Goal: Information Seeking & Learning: Learn about a topic

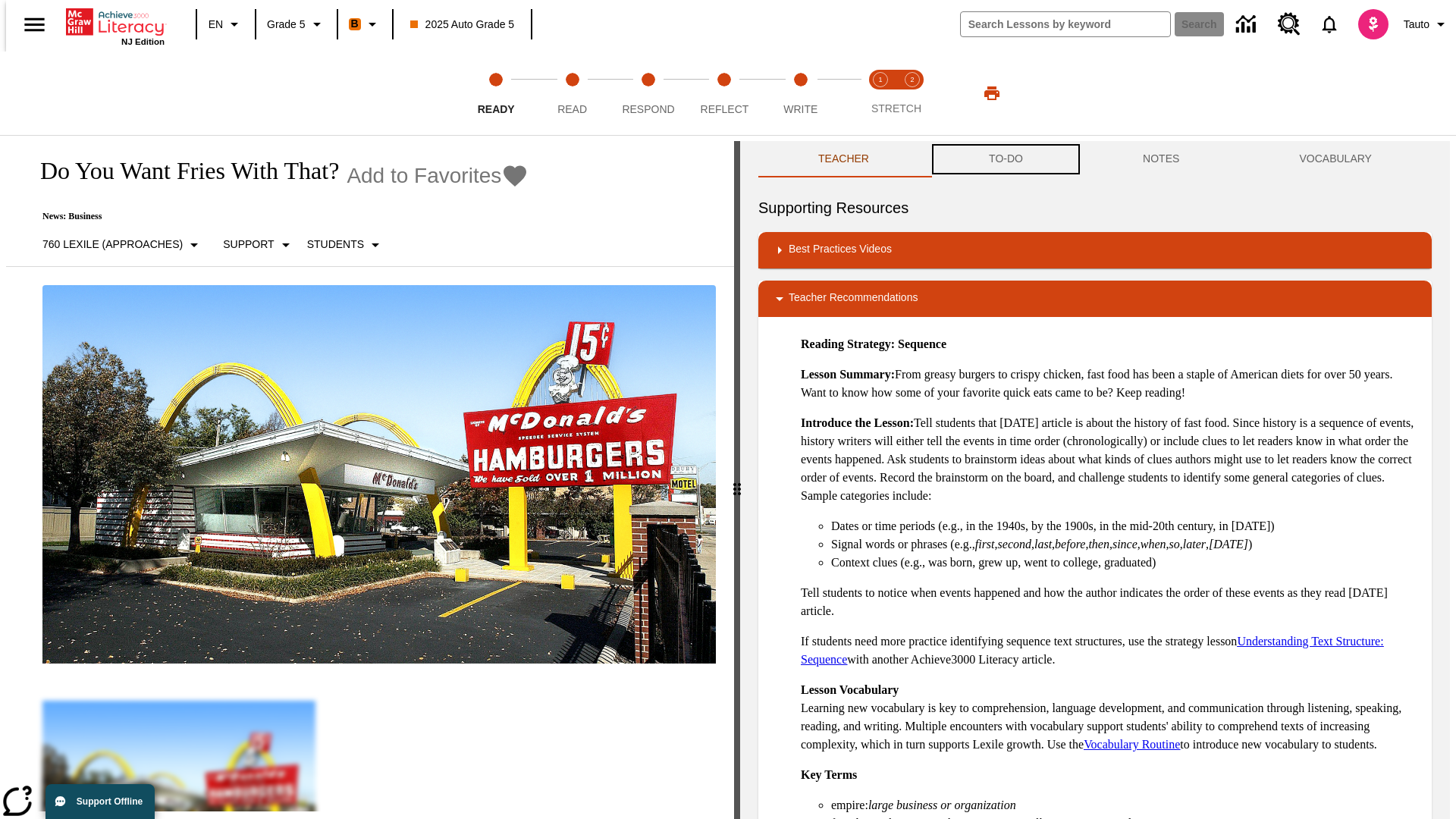
click at [1004, 159] on button "TO-DO" at bounding box center [1006, 159] width 154 height 37
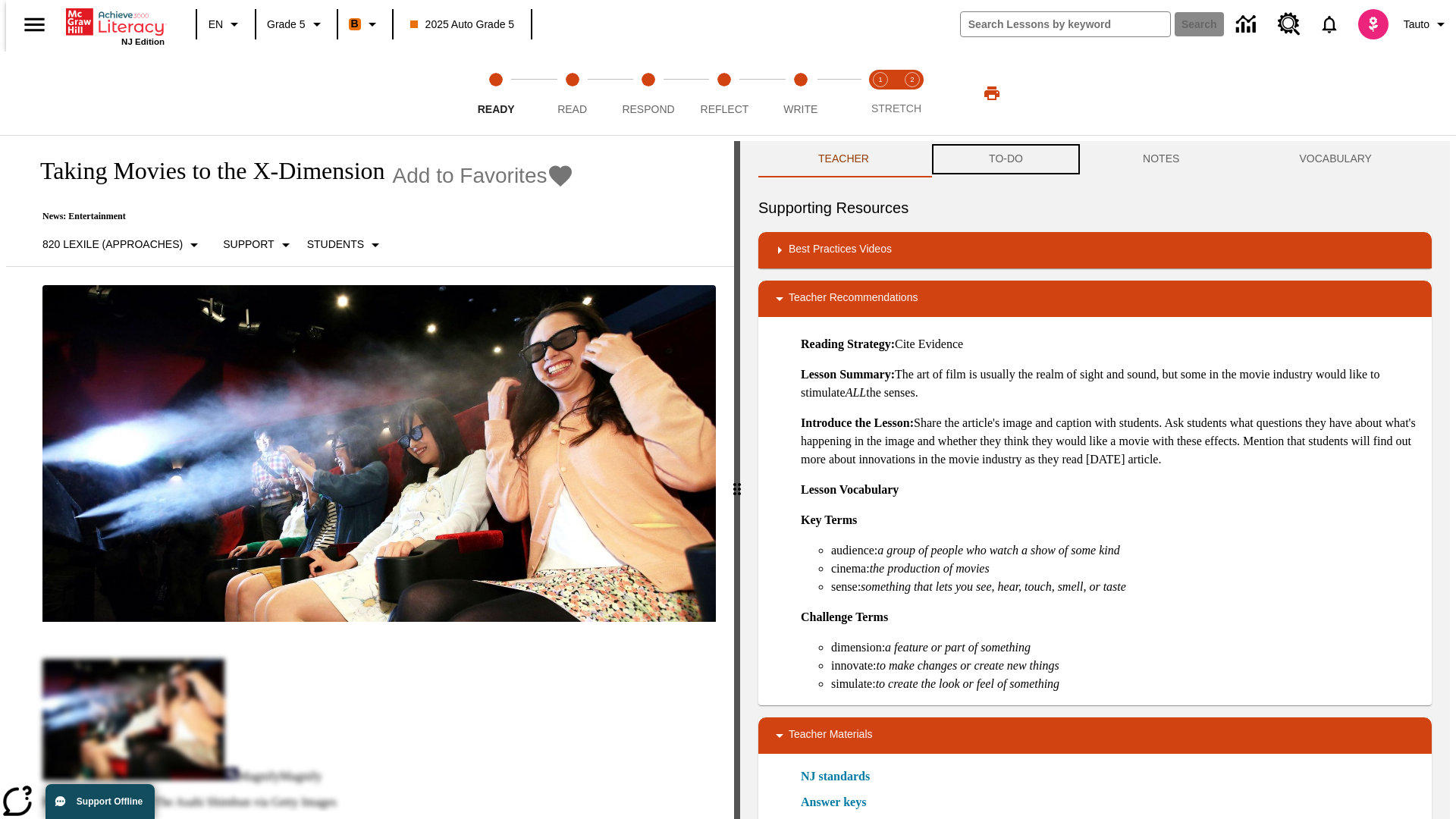
click at [1004, 159] on button "TO-DO" at bounding box center [1006, 159] width 154 height 37
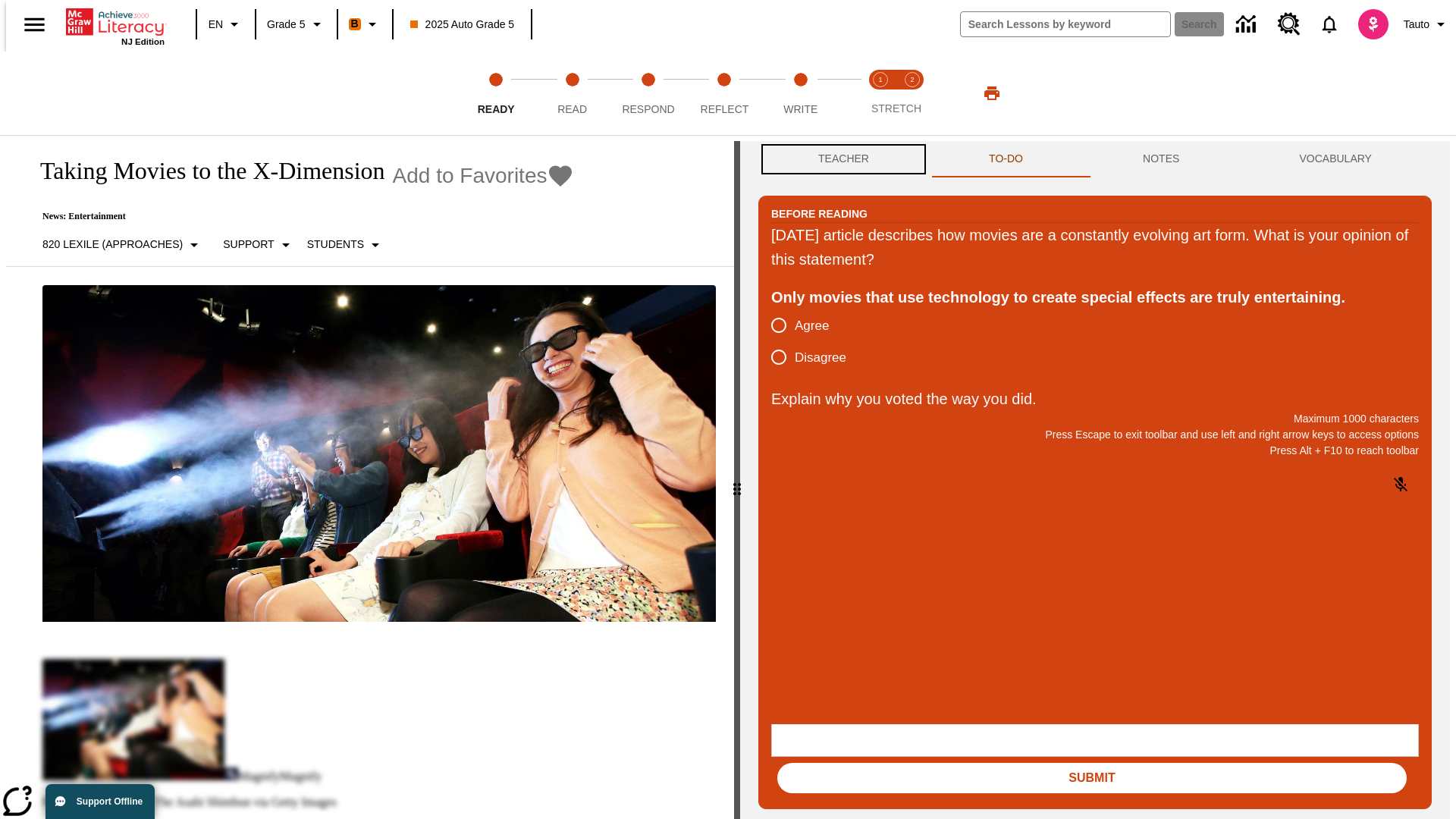
scroll to position [1, 0]
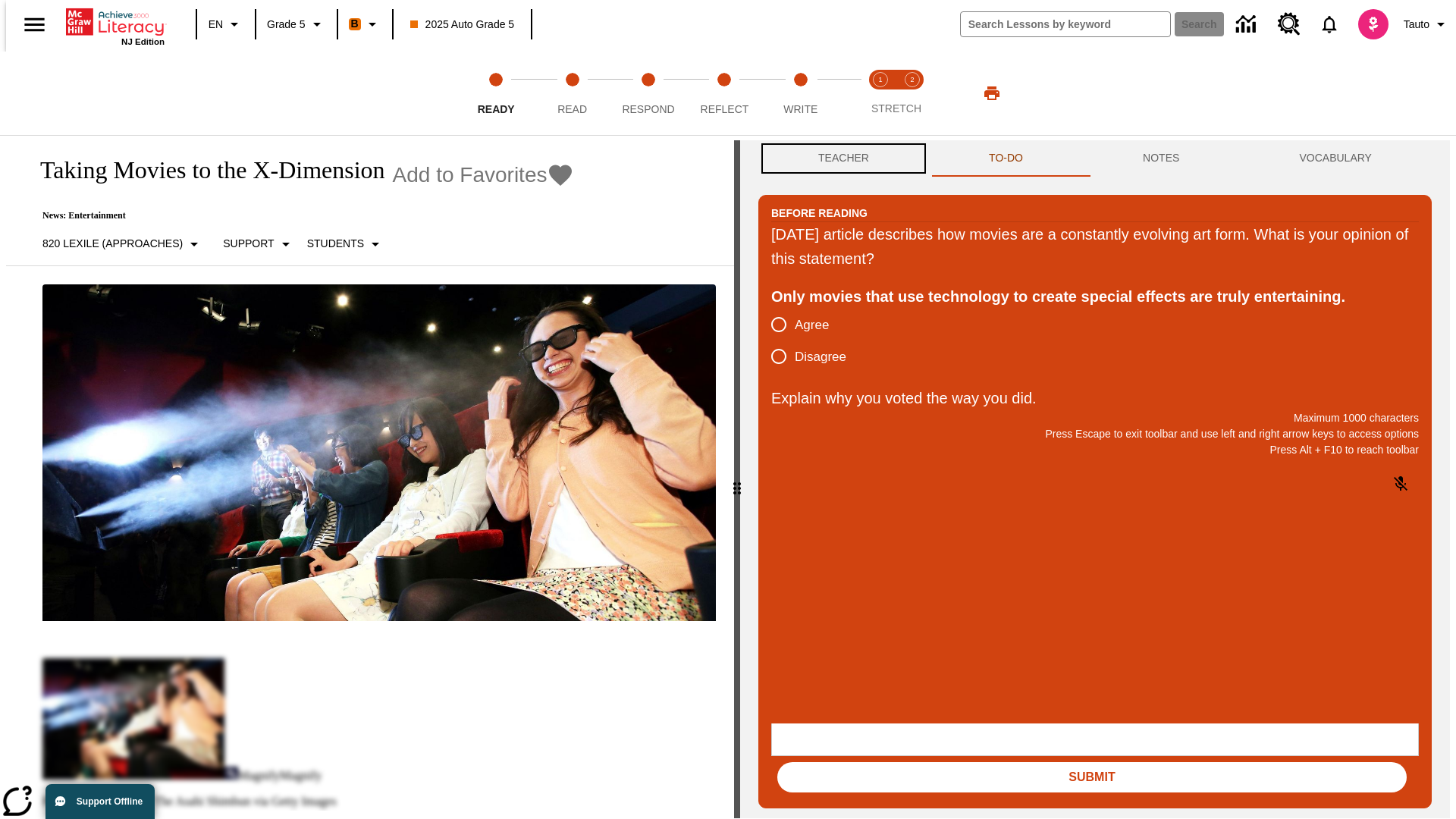
click at [839, 159] on button "Teacher" at bounding box center [843, 159] width 170 height 37
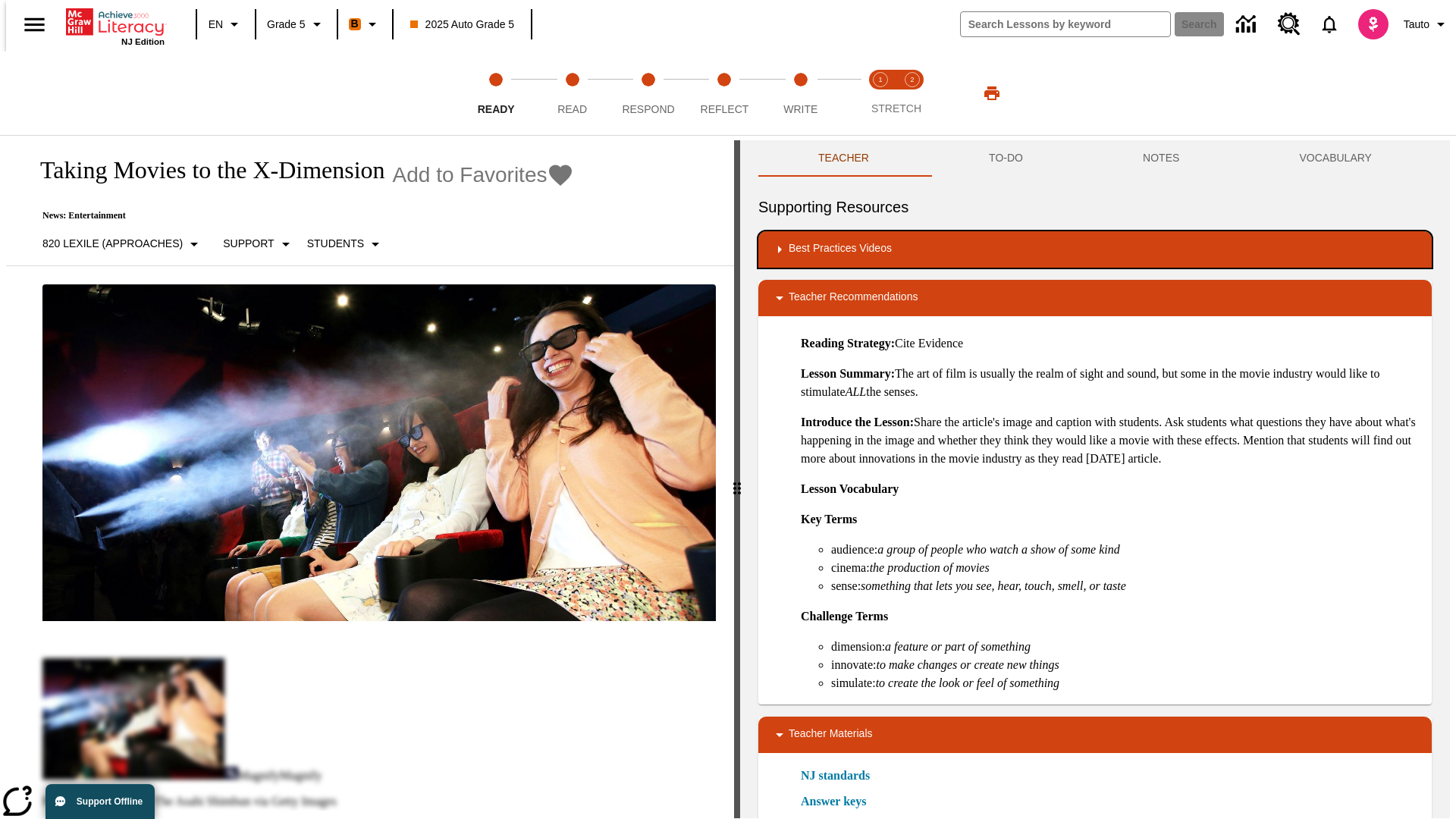
click at [1095, 249] on div "Best Practices Videos" at bounding box center [1095, 249] width 649 height 18
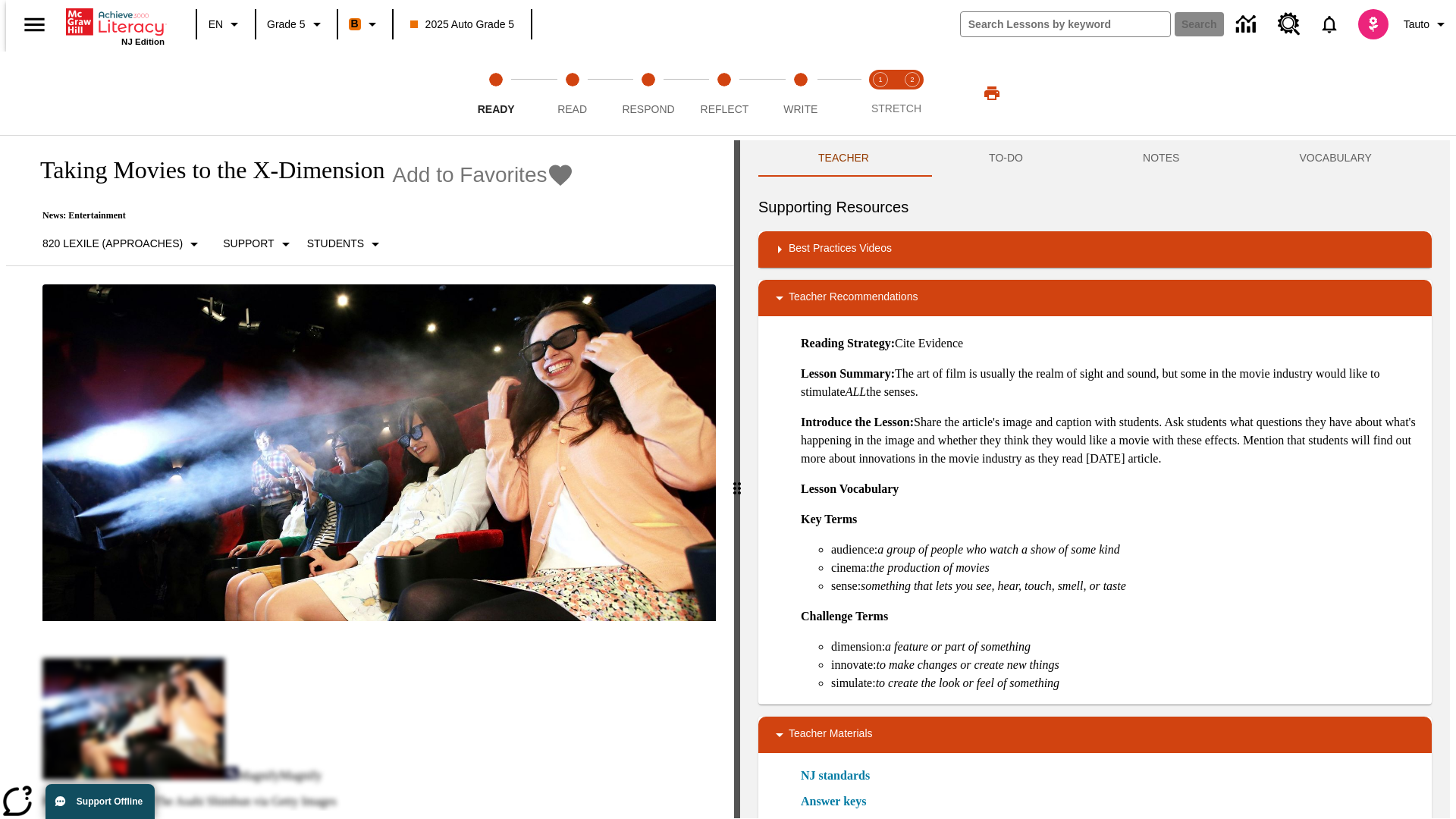
click at [839, 292] on img "Building Academic Vocabulary" at bounding box center [844, 298] width 15 height 15
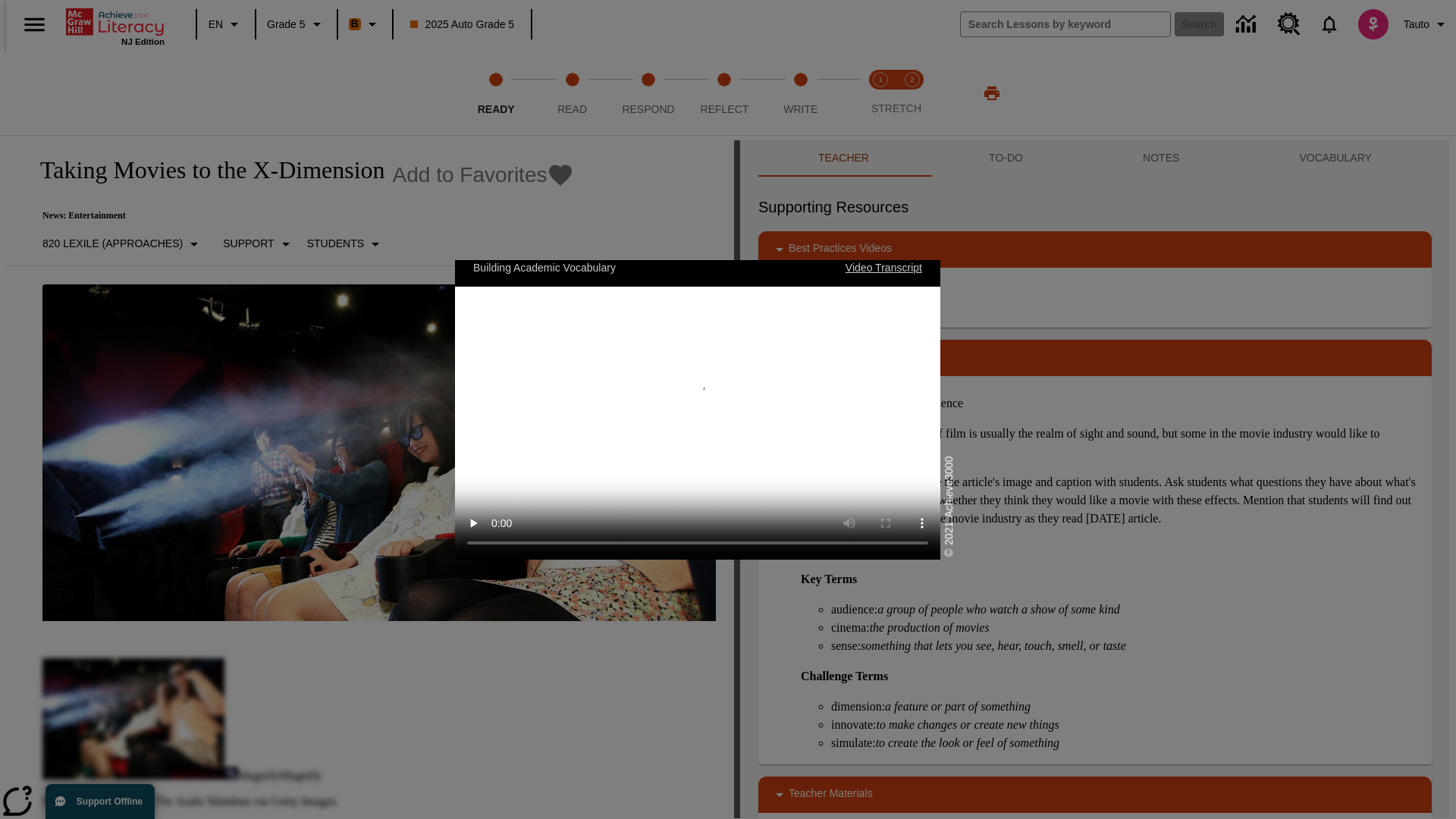
scroll to position [0, 0]
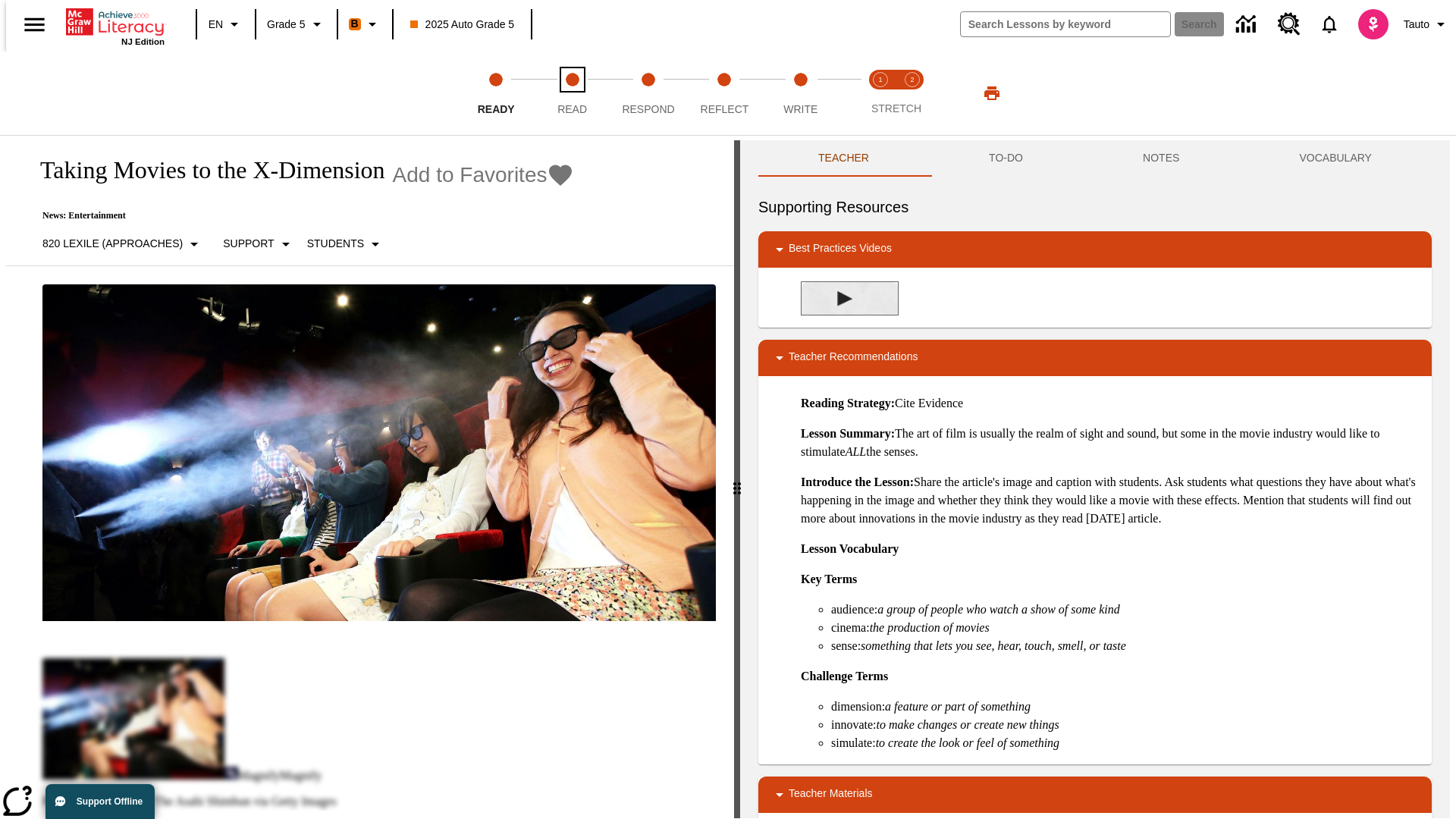
click at [572, 93] on span "Read" at bounding box center [572, 103] width 30 height 27
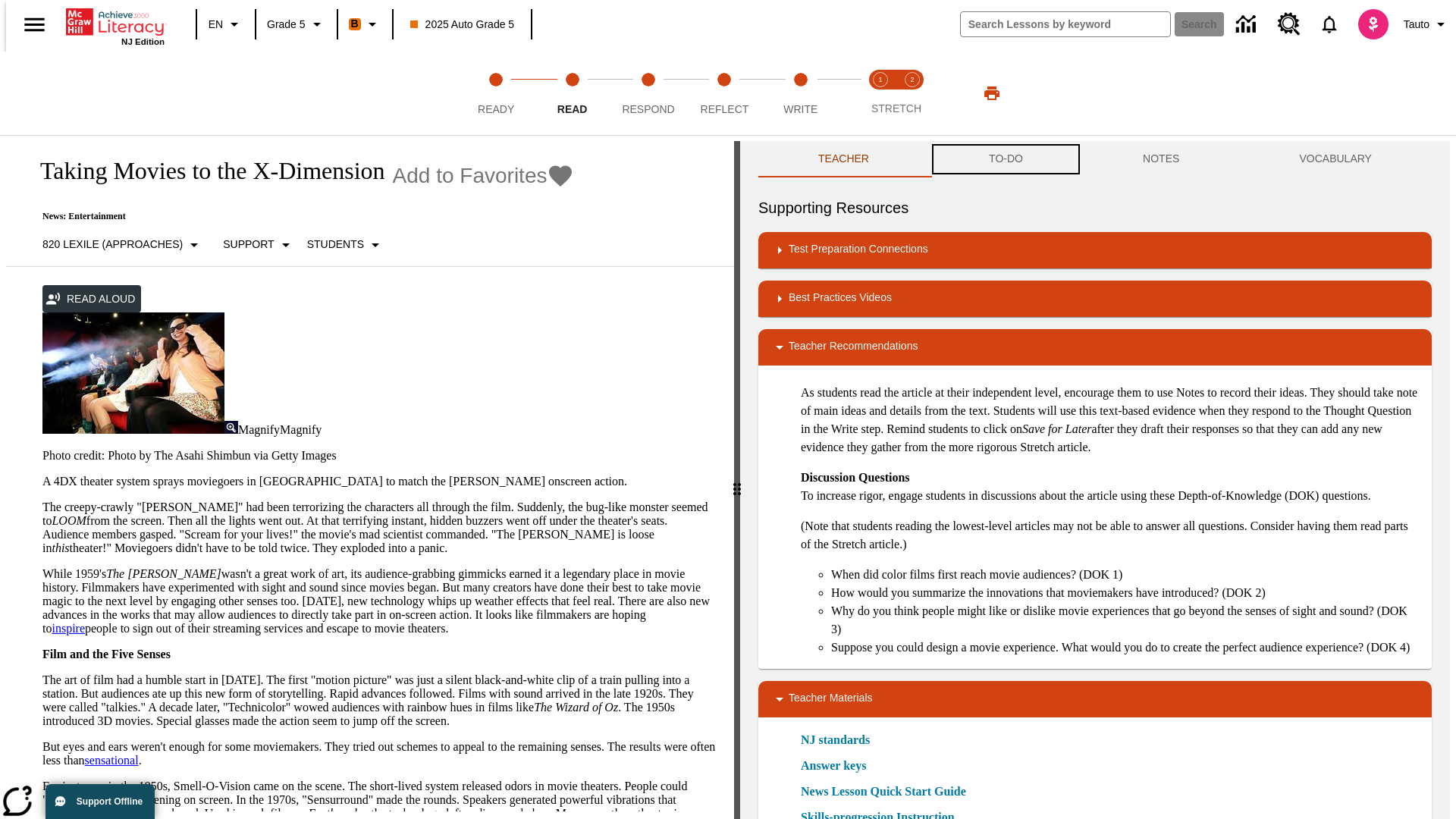
scroll to position [1, 0]
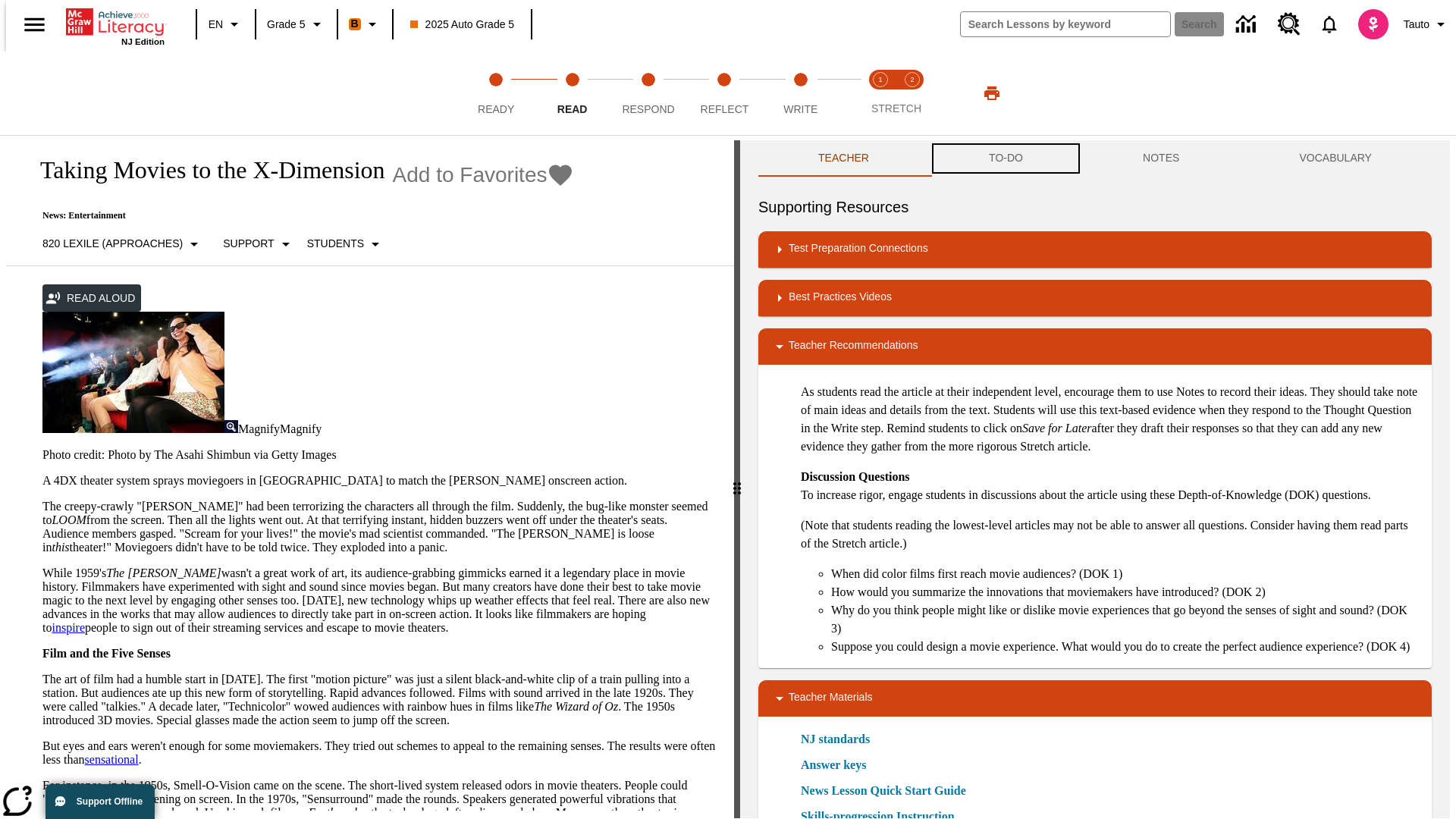
click at [1004, 159] on button "TO-DO" at bounding box center [1006, 159] width 154 height 37
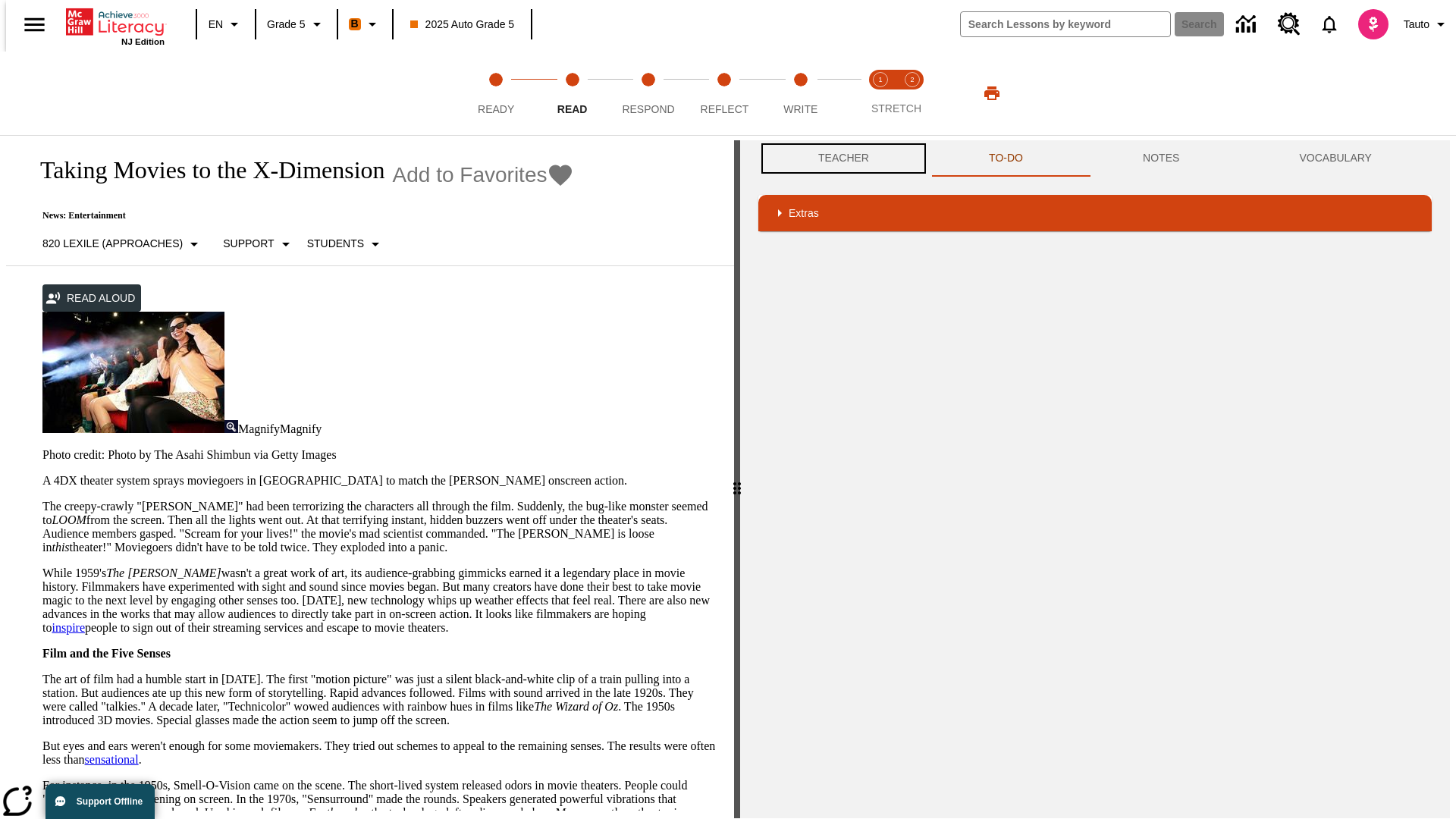
click at [839, 159] on button "Teacher" at bounding box center [843, 159] width 170 height 37
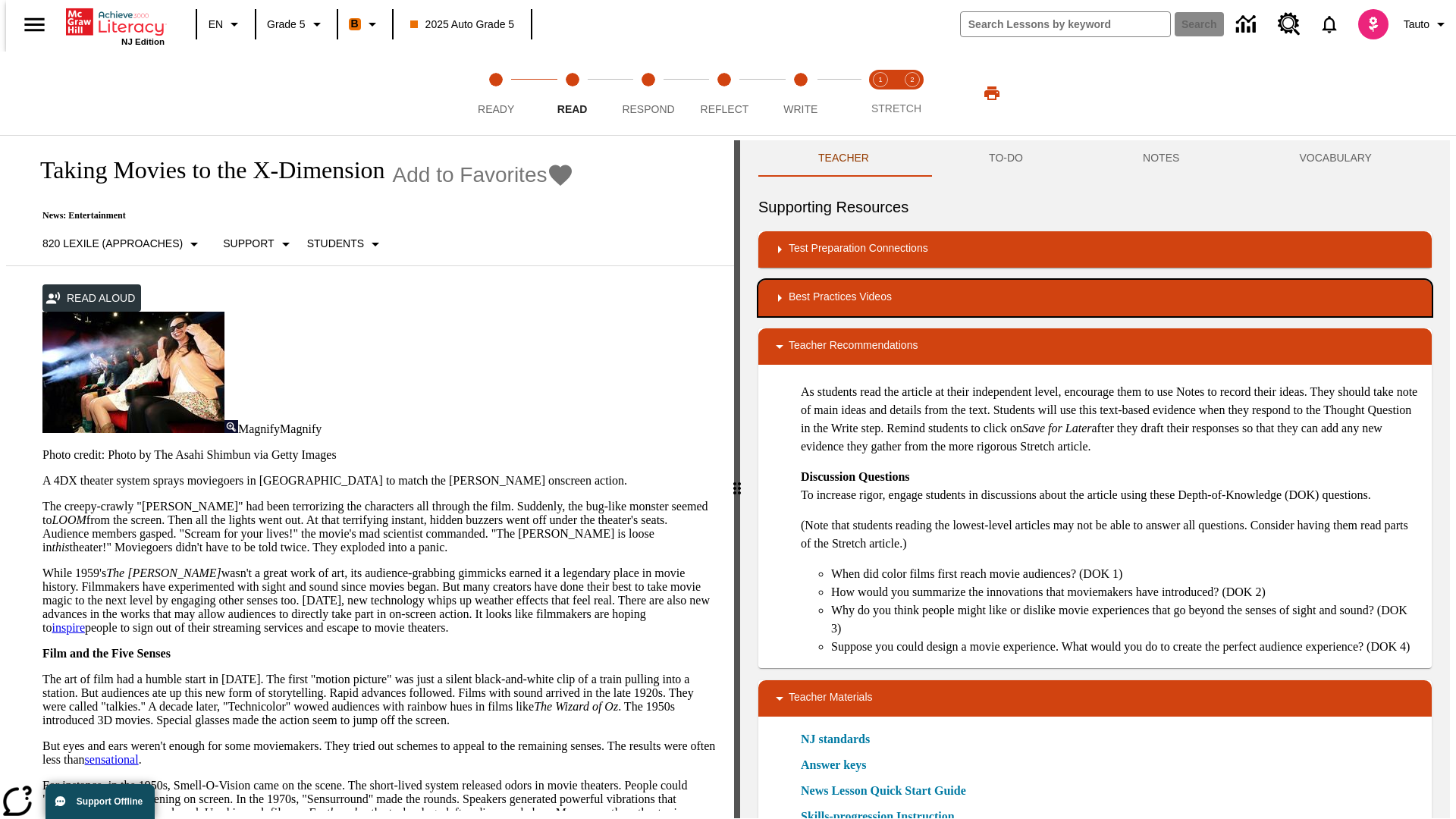
click at [1095, 298] on div "Best Practices Videos" at bounding box center [1095, 297] width 649 height 18
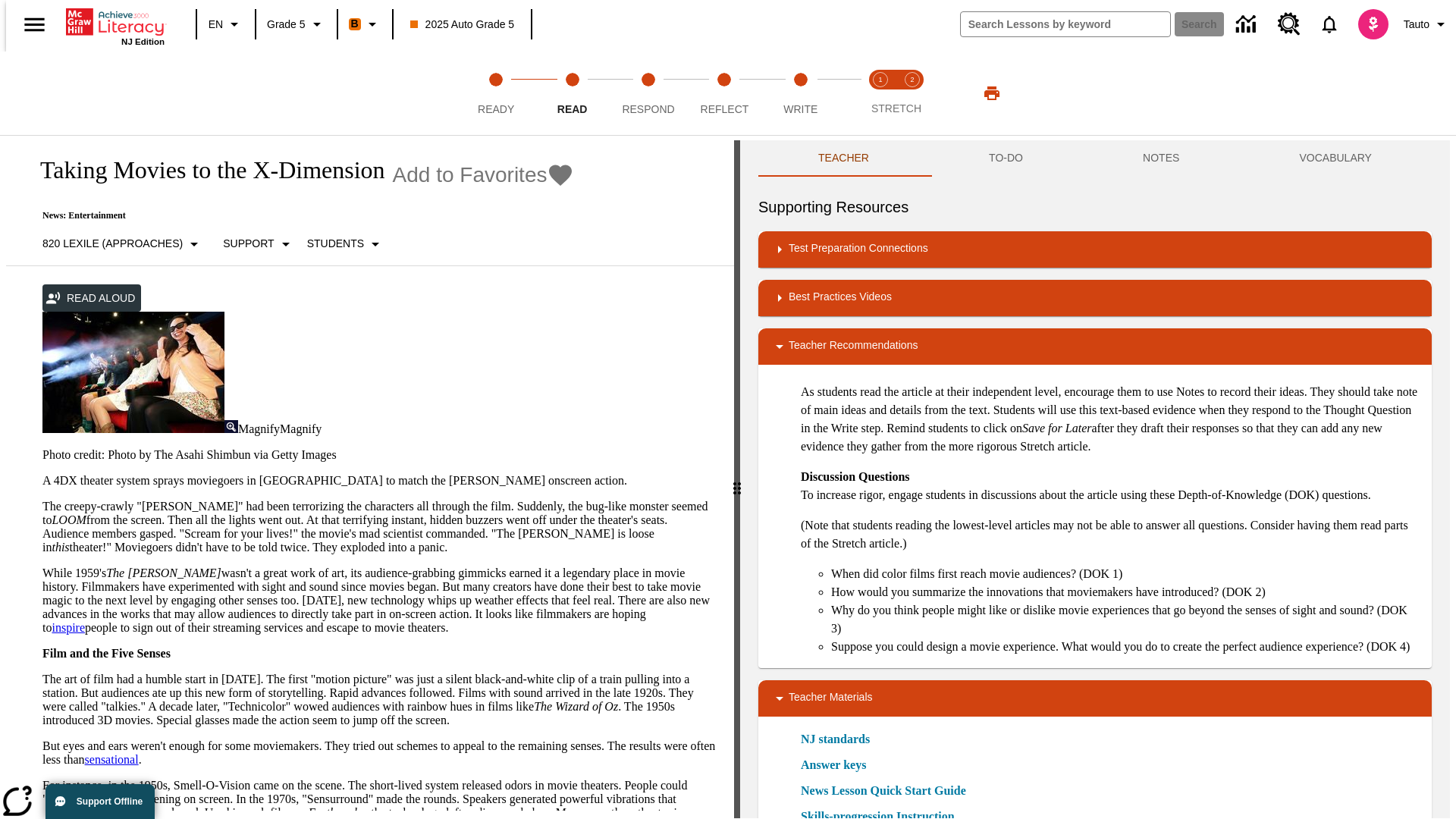
click at [839, 340] on img "Summarization" at bounding box center [844, 347] width 15 height 15
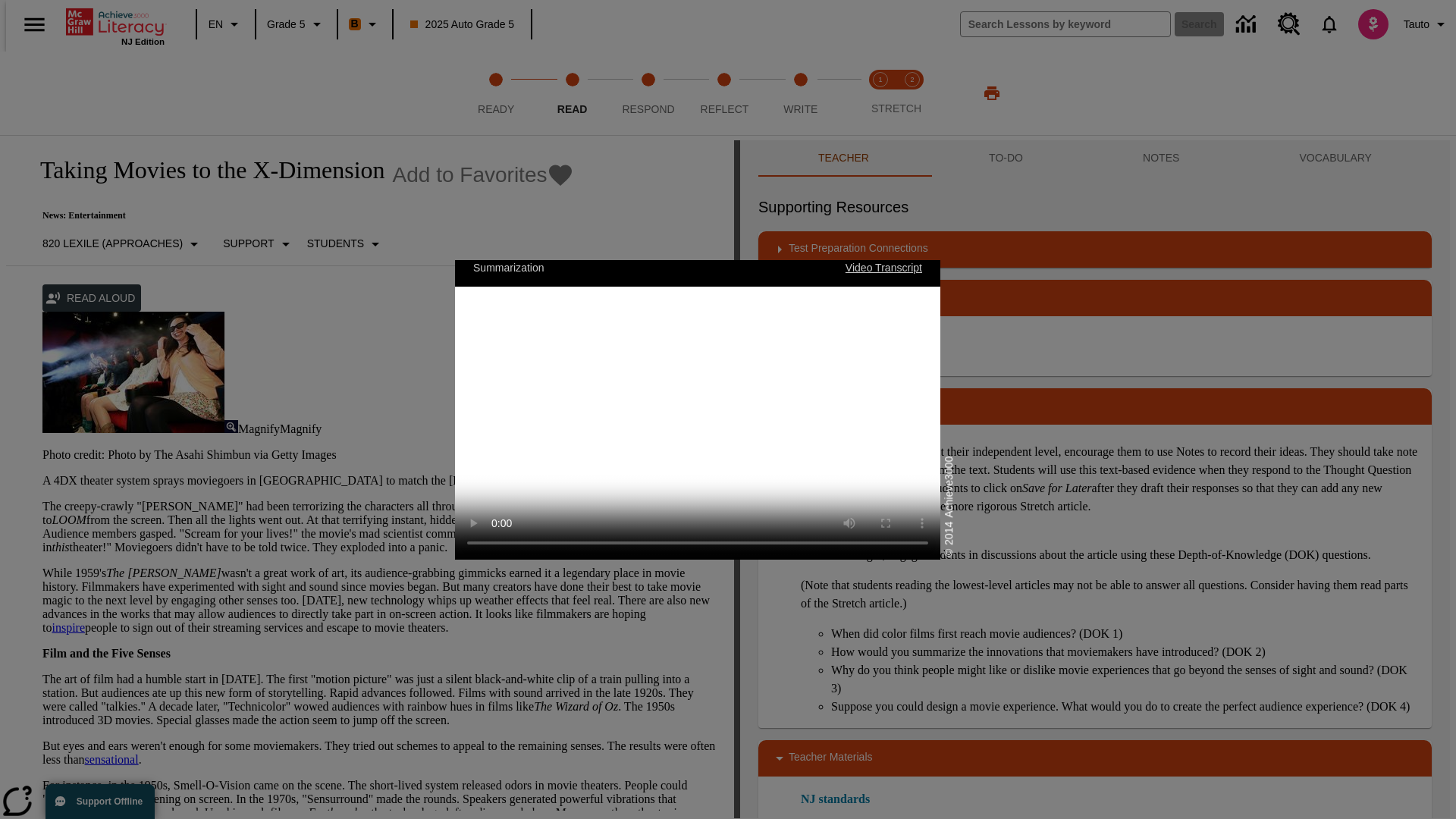
scroll to position [0, 0]
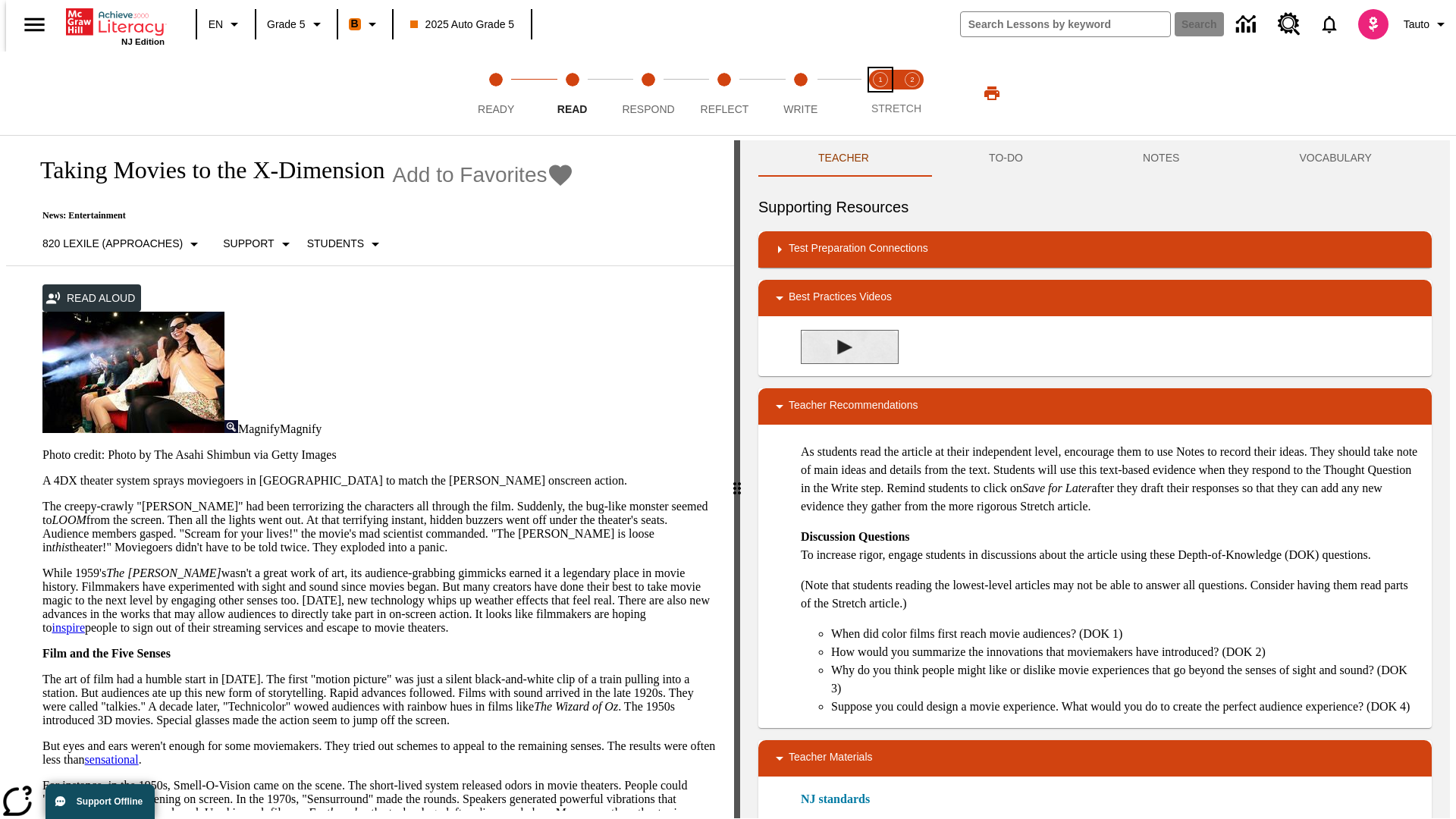
click at [880, 93] on span "Stretch Read step 1 of 2" at bounding box center [880, 103] width 20 height 27
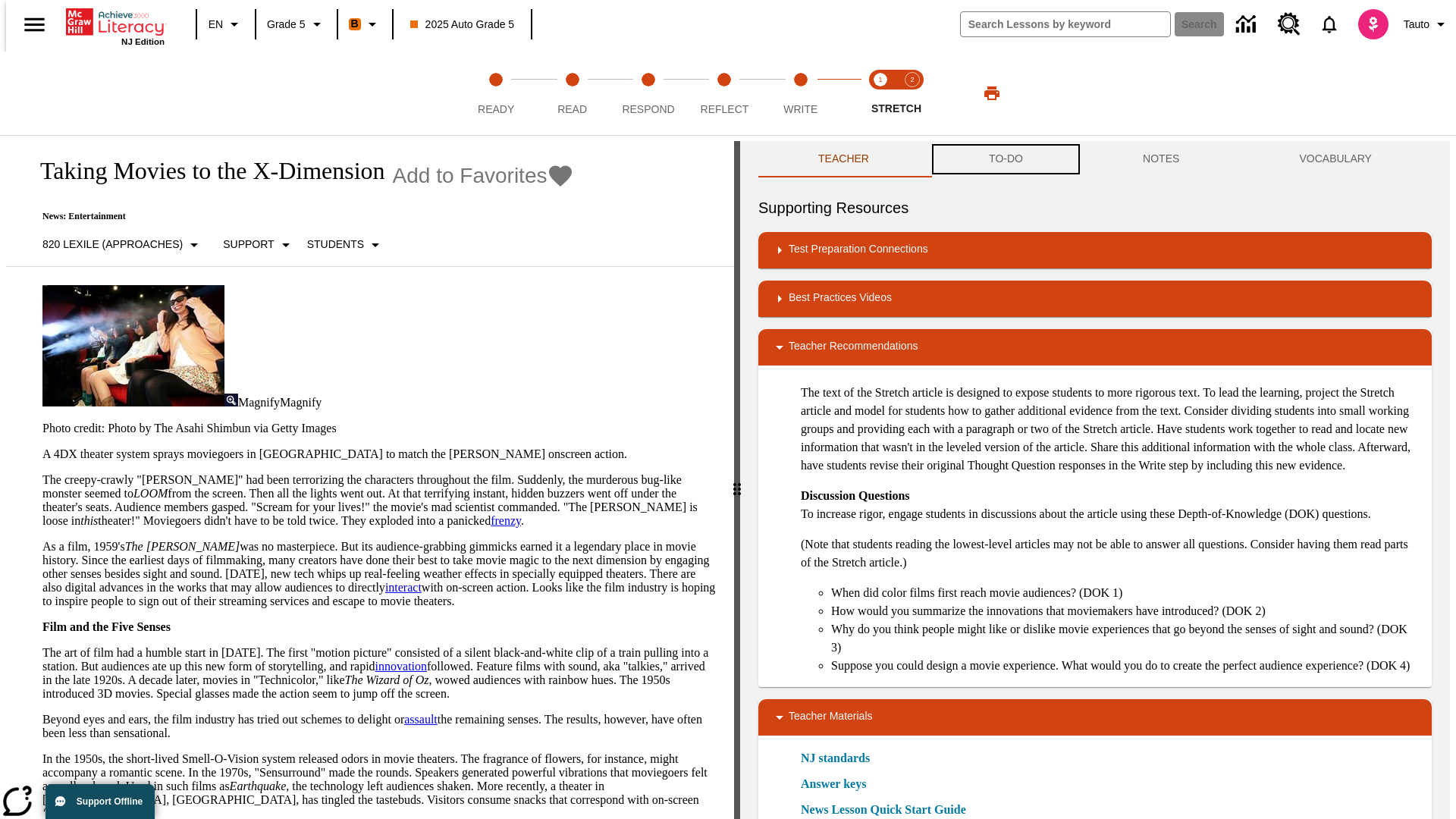
scroll to position [1, 0]
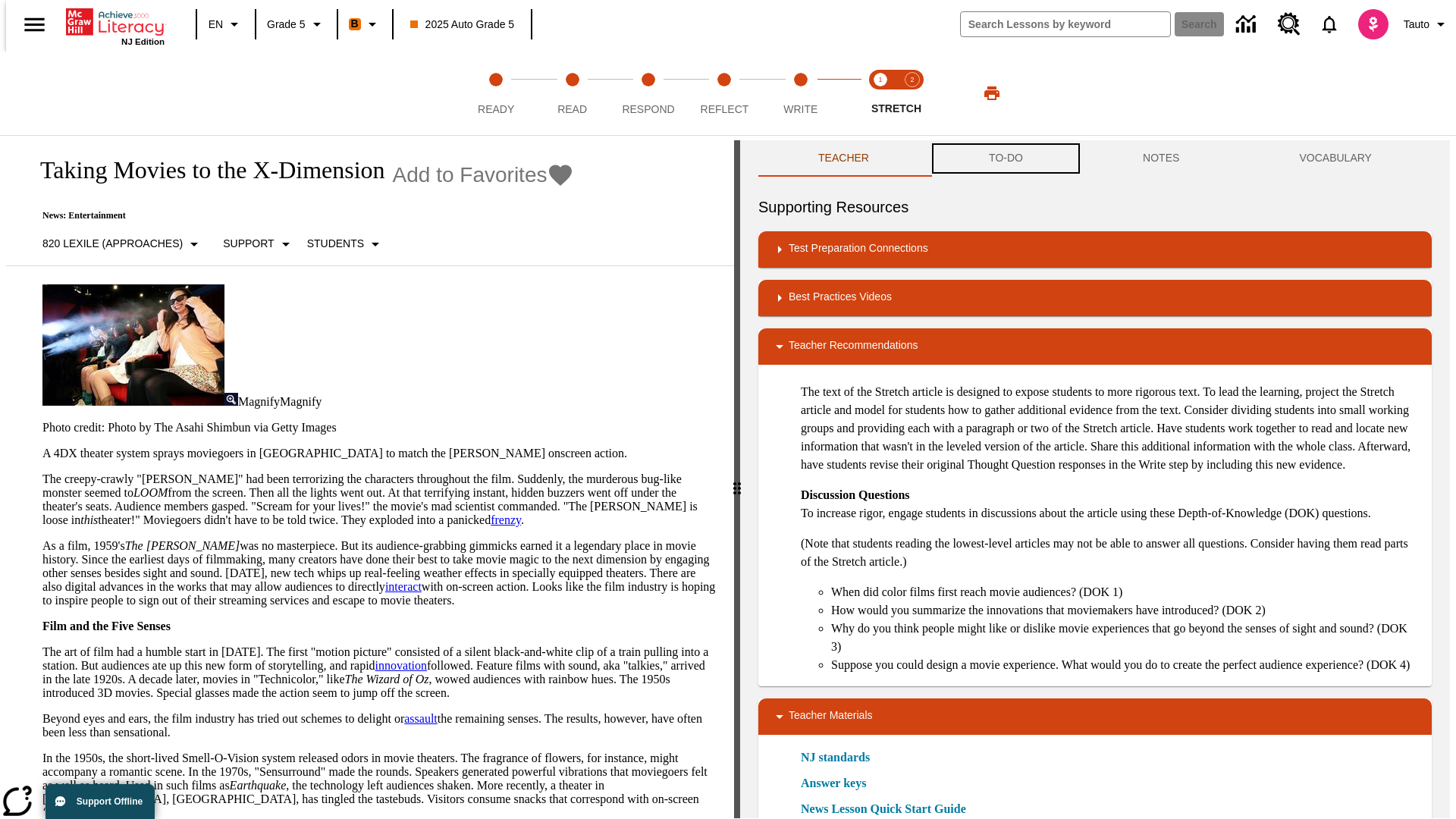
click at [1004, 159] on button "TO-DO" at bounding box center [1006, 159] width 154 height 37
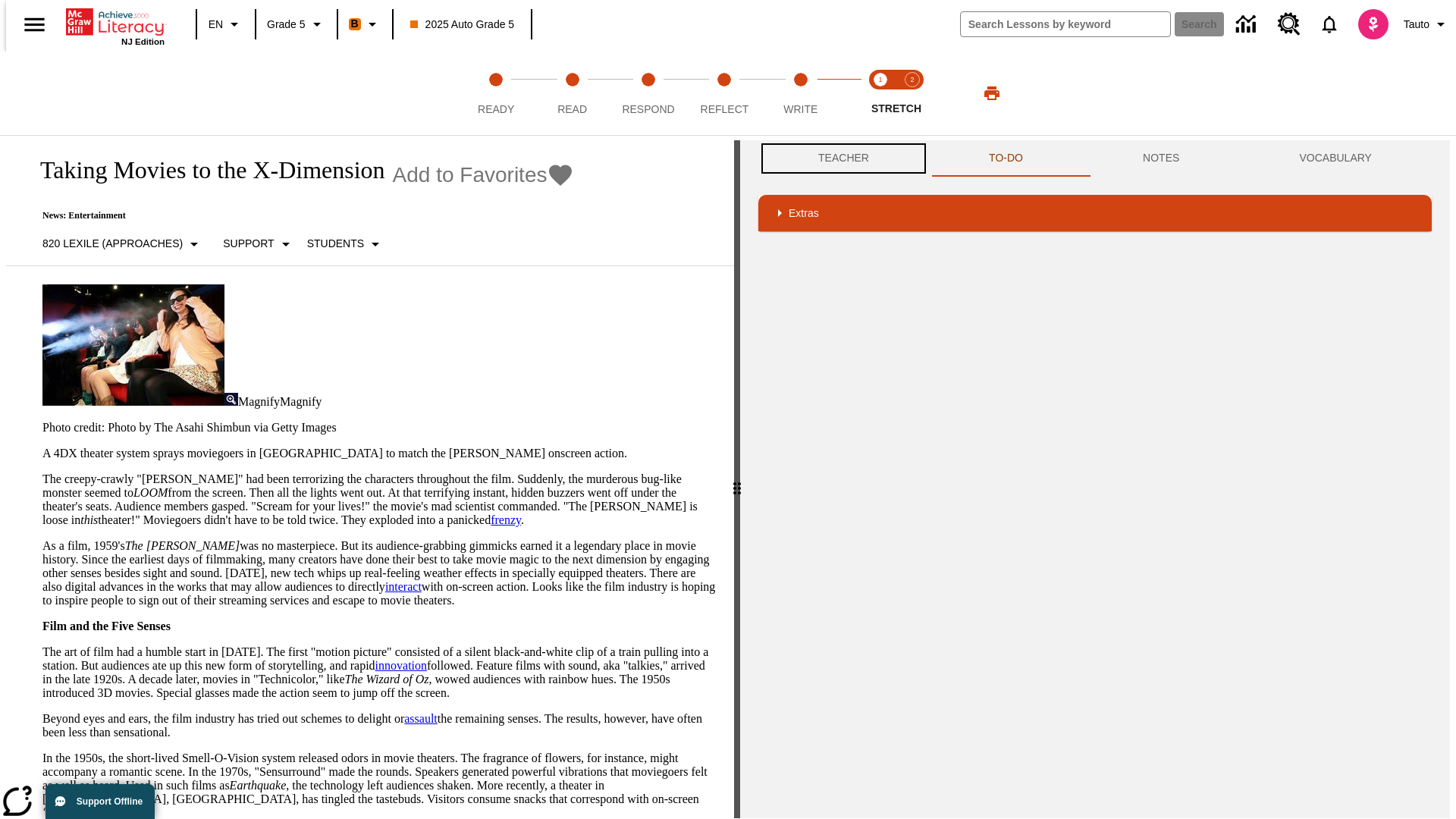
click at [839, 159] on button "Teacher" at bounding box center [843, 159] width 170 height 37
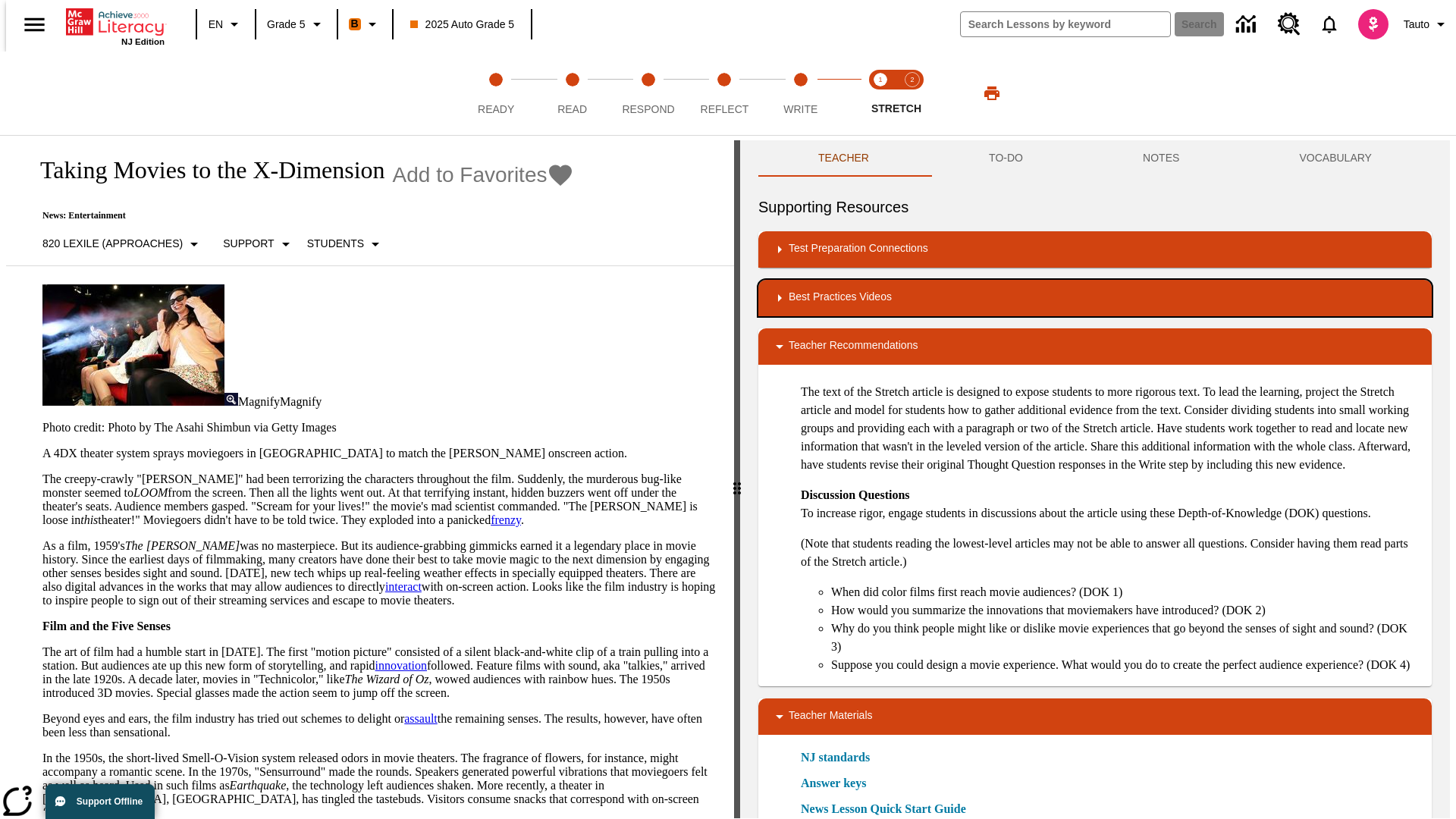
click at [1095, 298] on div "Best Practices Videos" at bounding box center [1095, 297] width 649 height 18
